Goal: Task Accomplishment & Management: Manage account settings

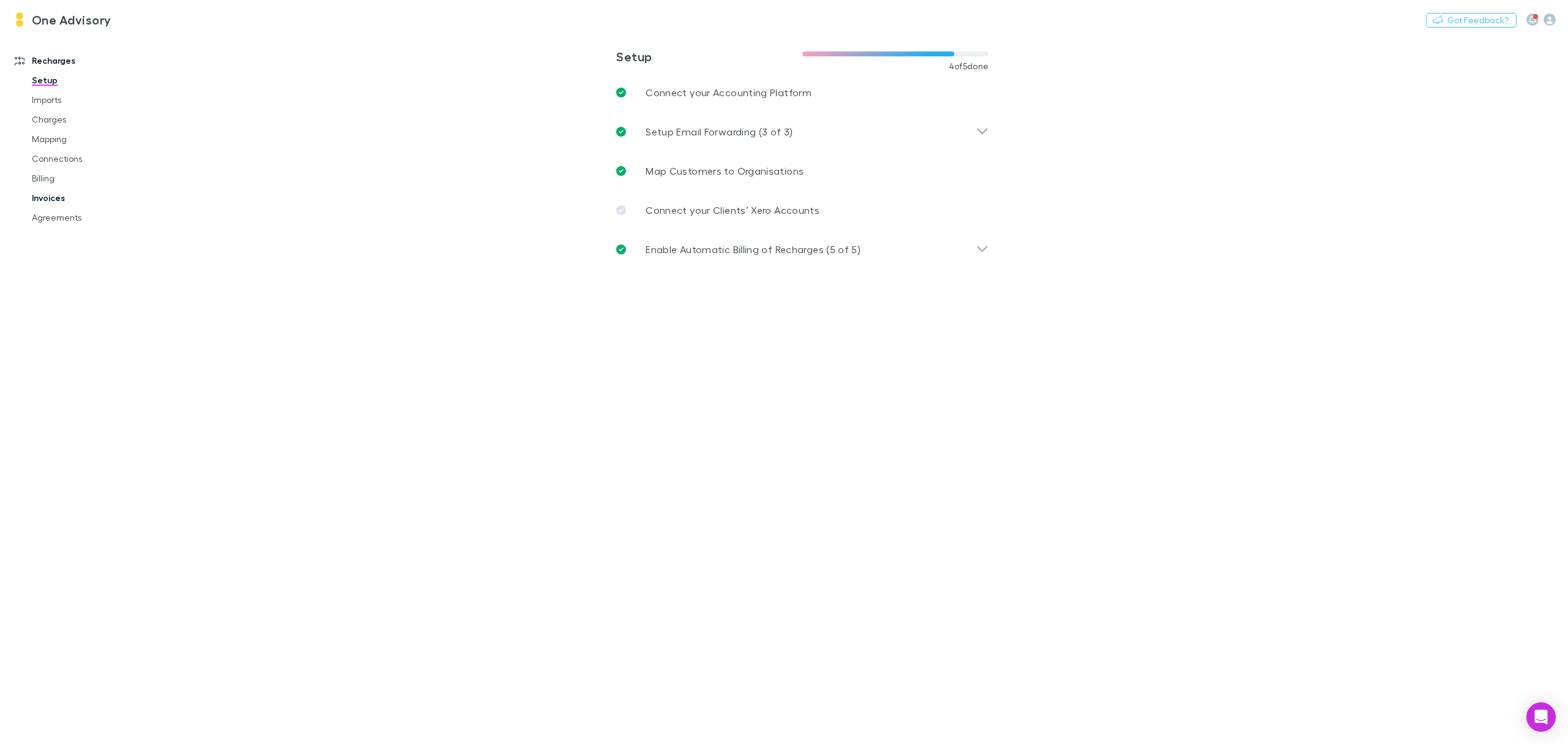
click at [37, 195] on link "Invoices" at bounding box center [97, 197] width 155 height 20
